Goal: Find specific page/section: Find specific page/section

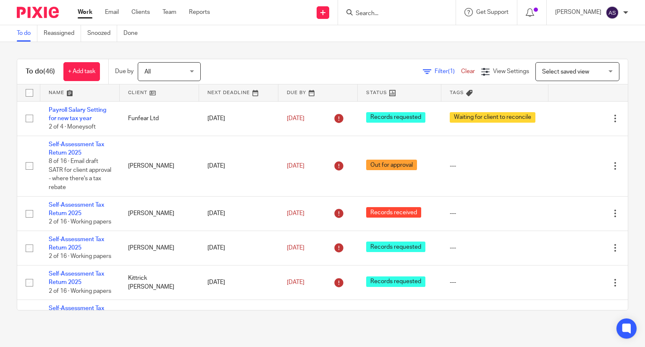
click at [378, 8] on form at bounding box center [399, 12] width 89 height 11
click at [375, 17] on input "Search" at bounding box center [393, 14] width 76 height 8
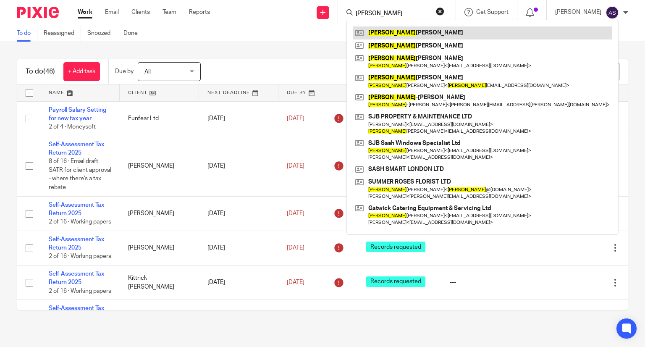
type input "stephen"
click at [431, 32] on link at bounding box center [482, 32] width 259 height 13
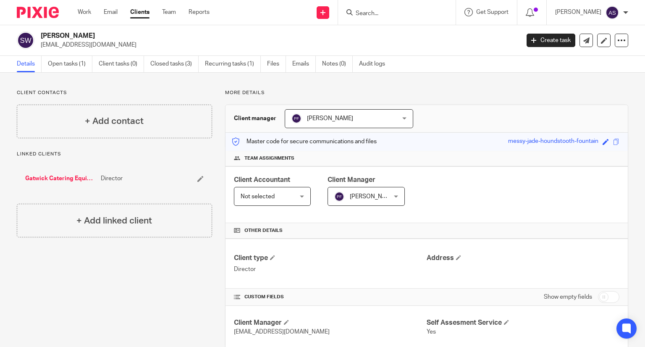
click at [64, 176] on link "Gatwick Catering Equipment & Servicing Ltd" at bounding box center [60, 178] width 71 height 8
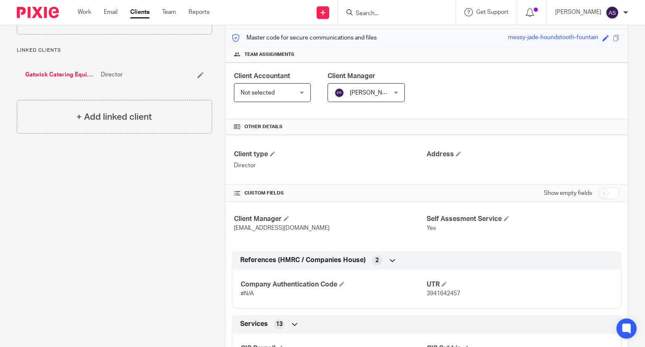
scroll to position [104, 0]
click at [395, 16] on input "Search" at bounding box center [393, 14] width 76 height 8
type input "drs"
click at [399, 27] on link at bounding box center [405, 32] width 104 height 13
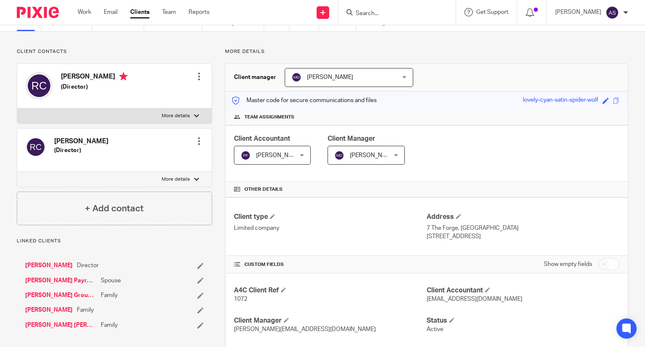
scroll to position [42, 0]
click at [384, 11] on input "Search" at bounding box center [393, 14] width 76 height 8
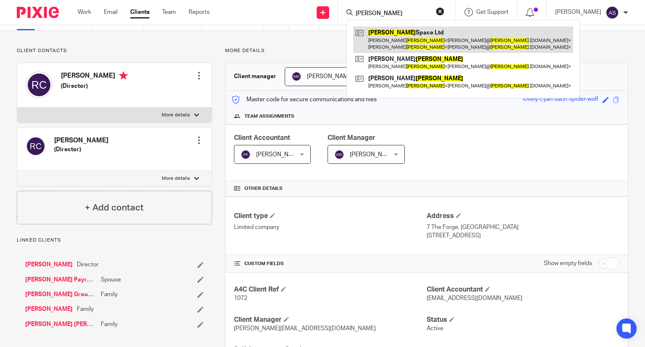
type input "trigg"
click at [431, 33] on link at bounding box center [463, 39] width 220 height 26
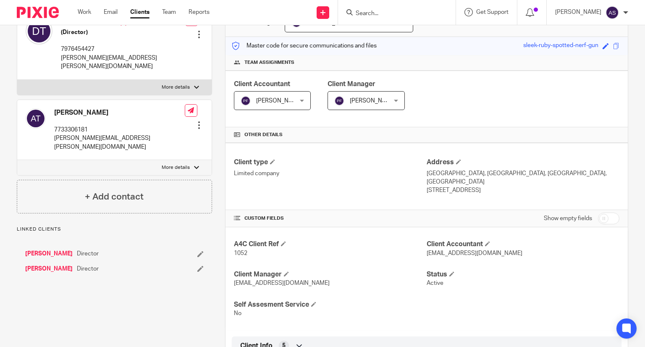
scroll to position [96, 0]
